Goal: Navigation & Orientation: Find specific page/section

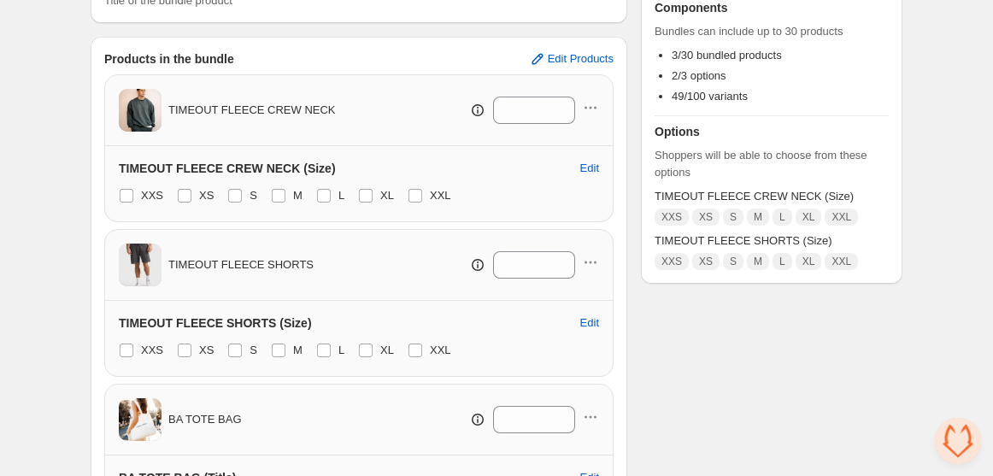
scroll to position [273, 0]
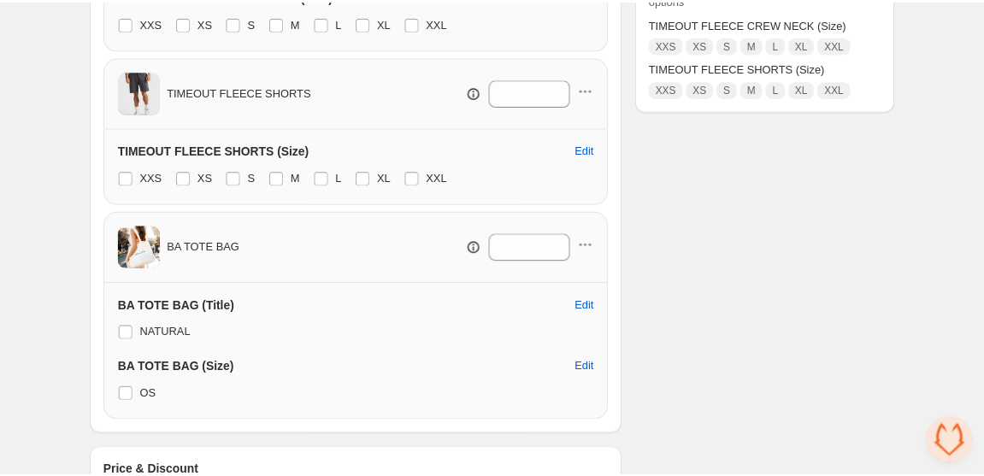
scroll to position [564, 0]
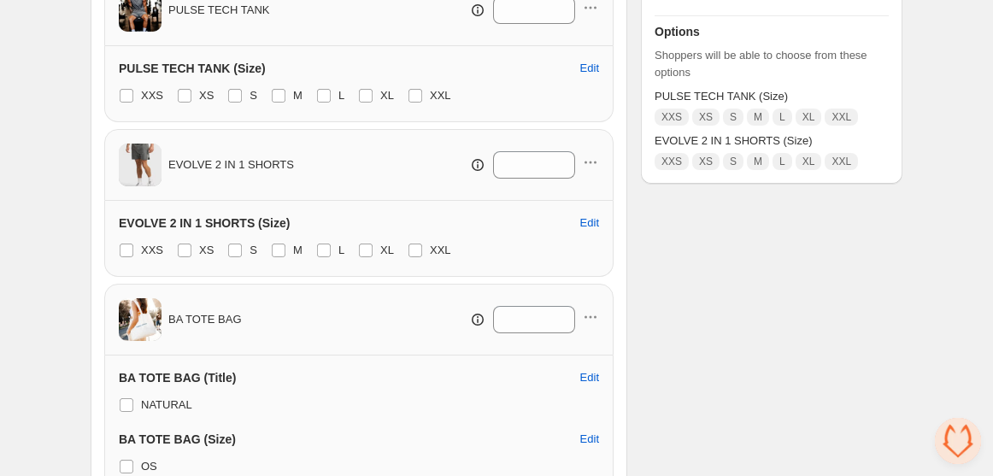
scroll to position [373, 0]
